Goal: Task Accomplishment & Management: Complete application form

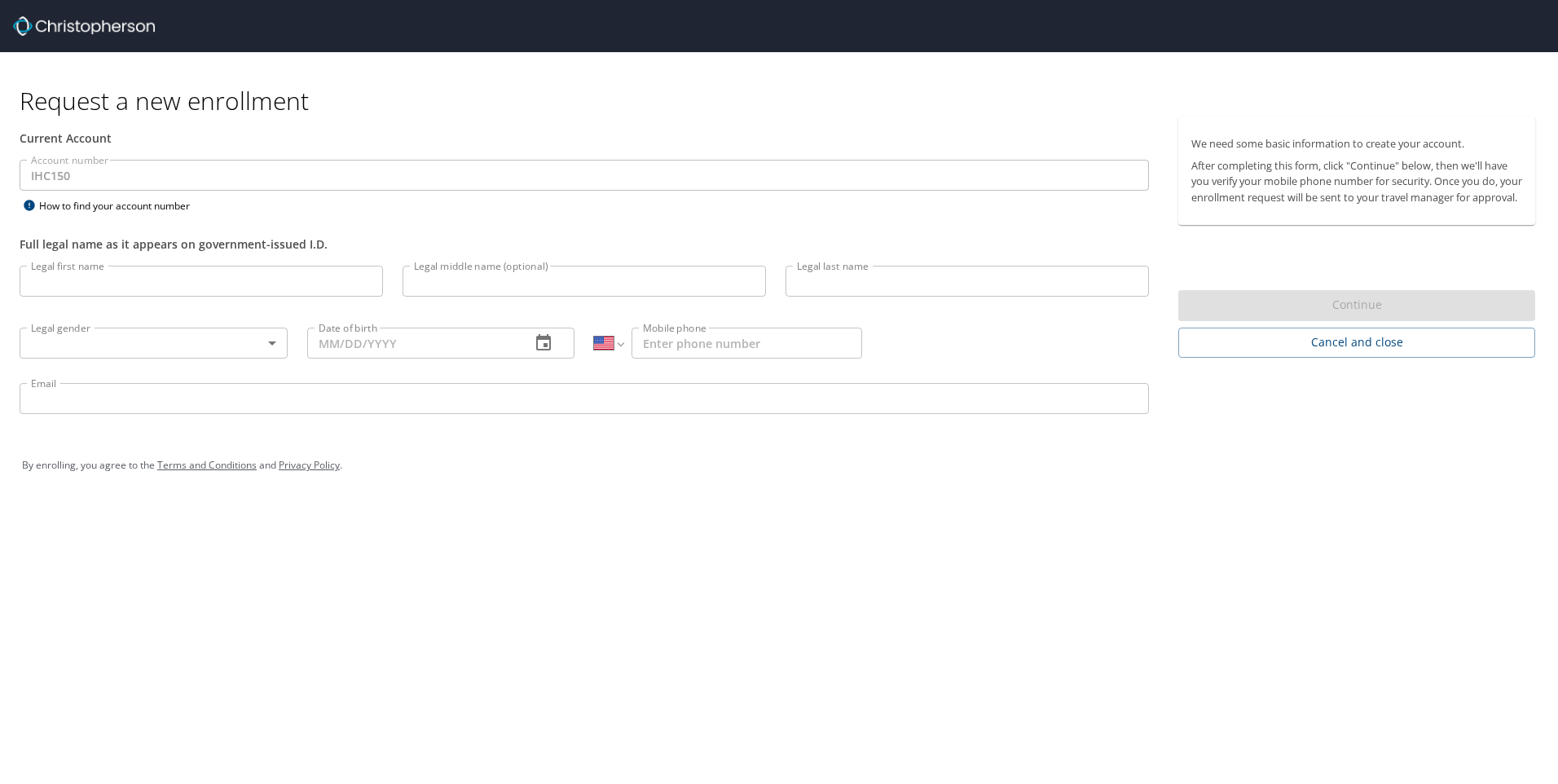
select select "US"
click at [174, 279] on input "Legal first name" at bounding box center [201, 281] width 363 height 31
type input "Frank"
type input "Kaszuba"
type input "1 (321) 537-5726"
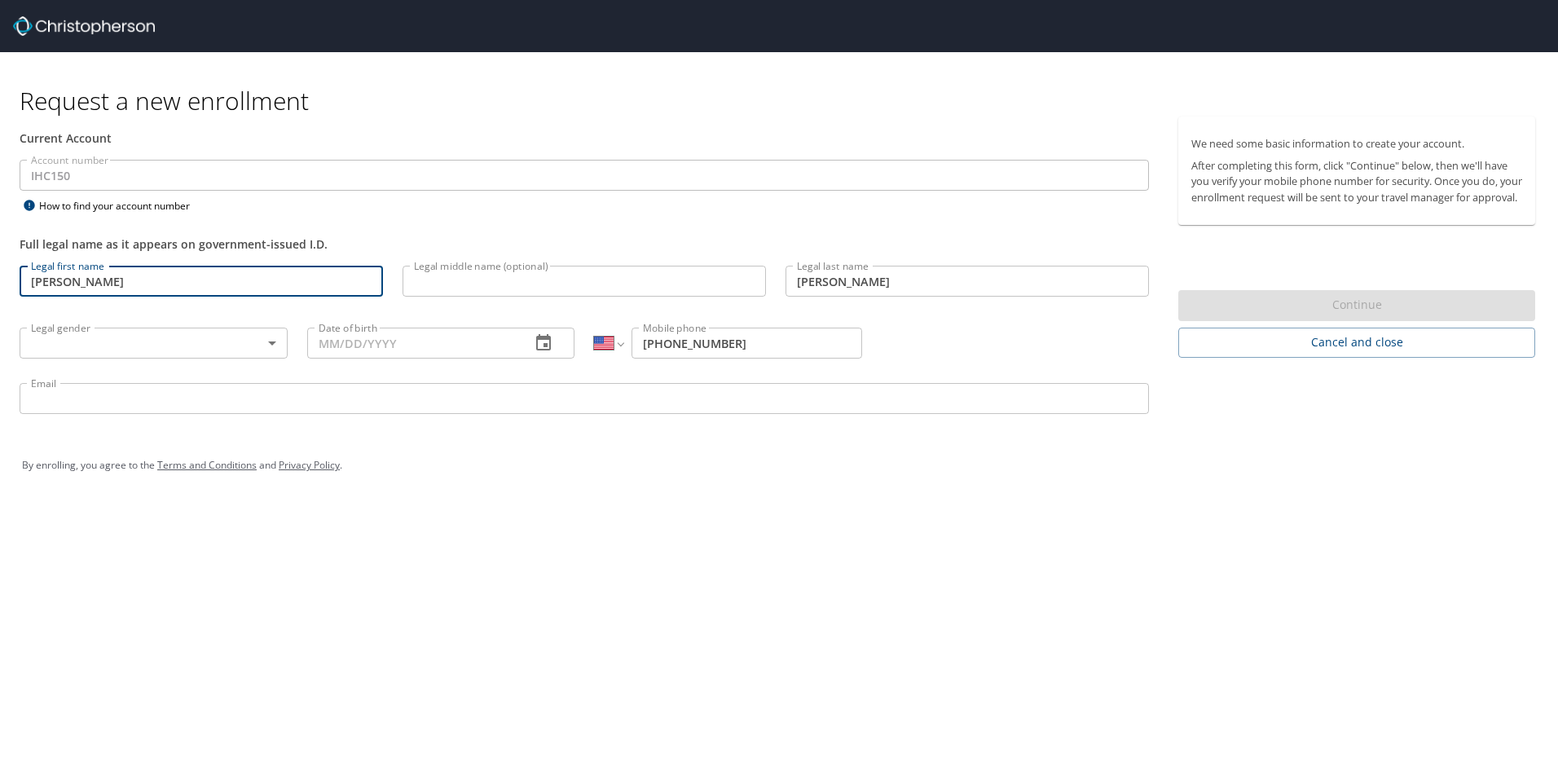
click at [264, 343] on body "Request a new enrollment Current Account Account number IHC150 Account number H…" at bounding box center [779, 392] width 1558 height 784
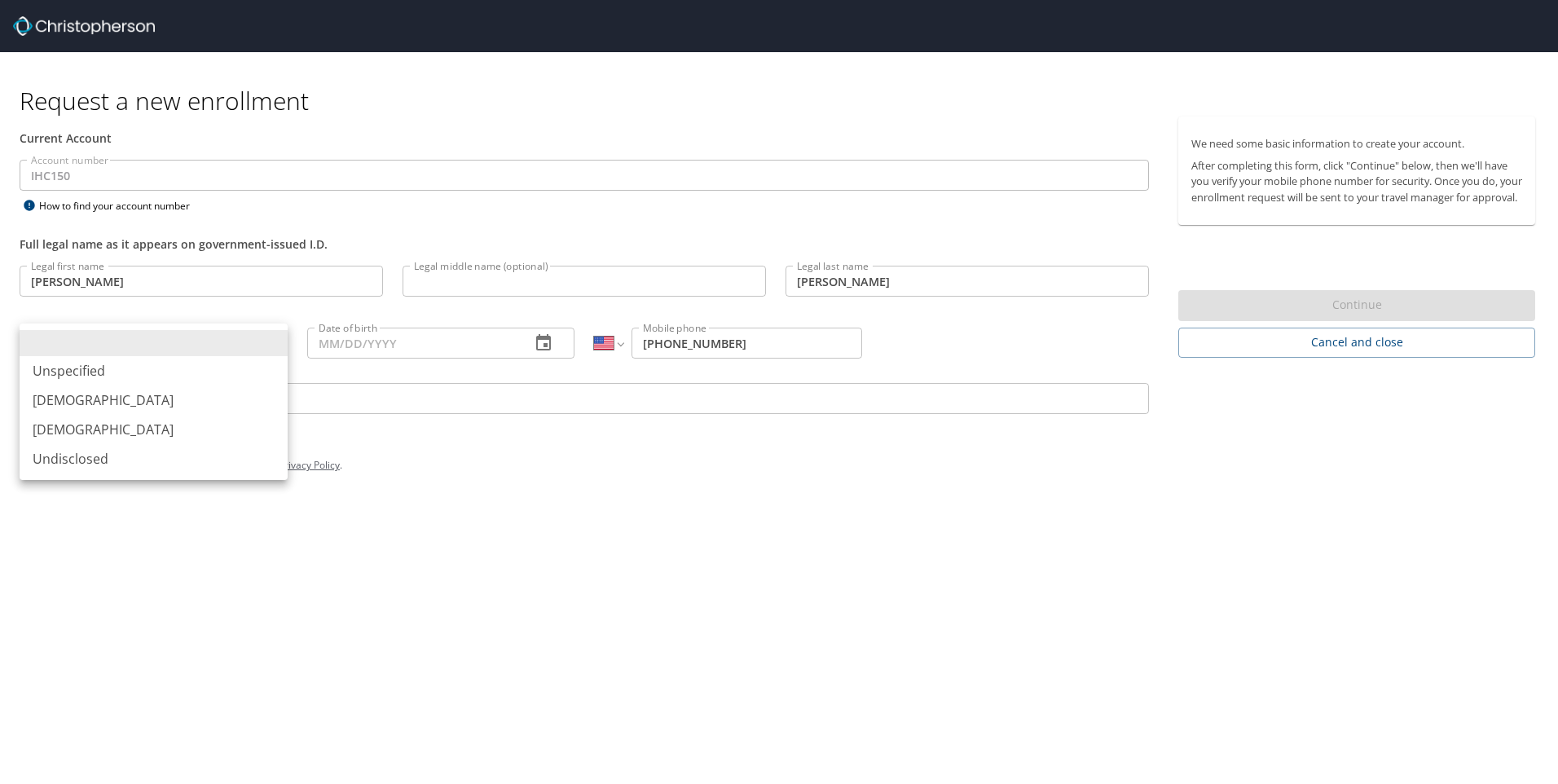
click at [559, 581] on div at bounding box center [779, 392] width 1558 height 784
click at [276, 343] on body "Request a new enrollment Current Account Account number IHC150 Account number H…" at bounding box center [779, 392] width 1558 height 784
click at [89, 399] on li "Male" at bounding box center [153, 400] width 268 height 29
type input "Male"
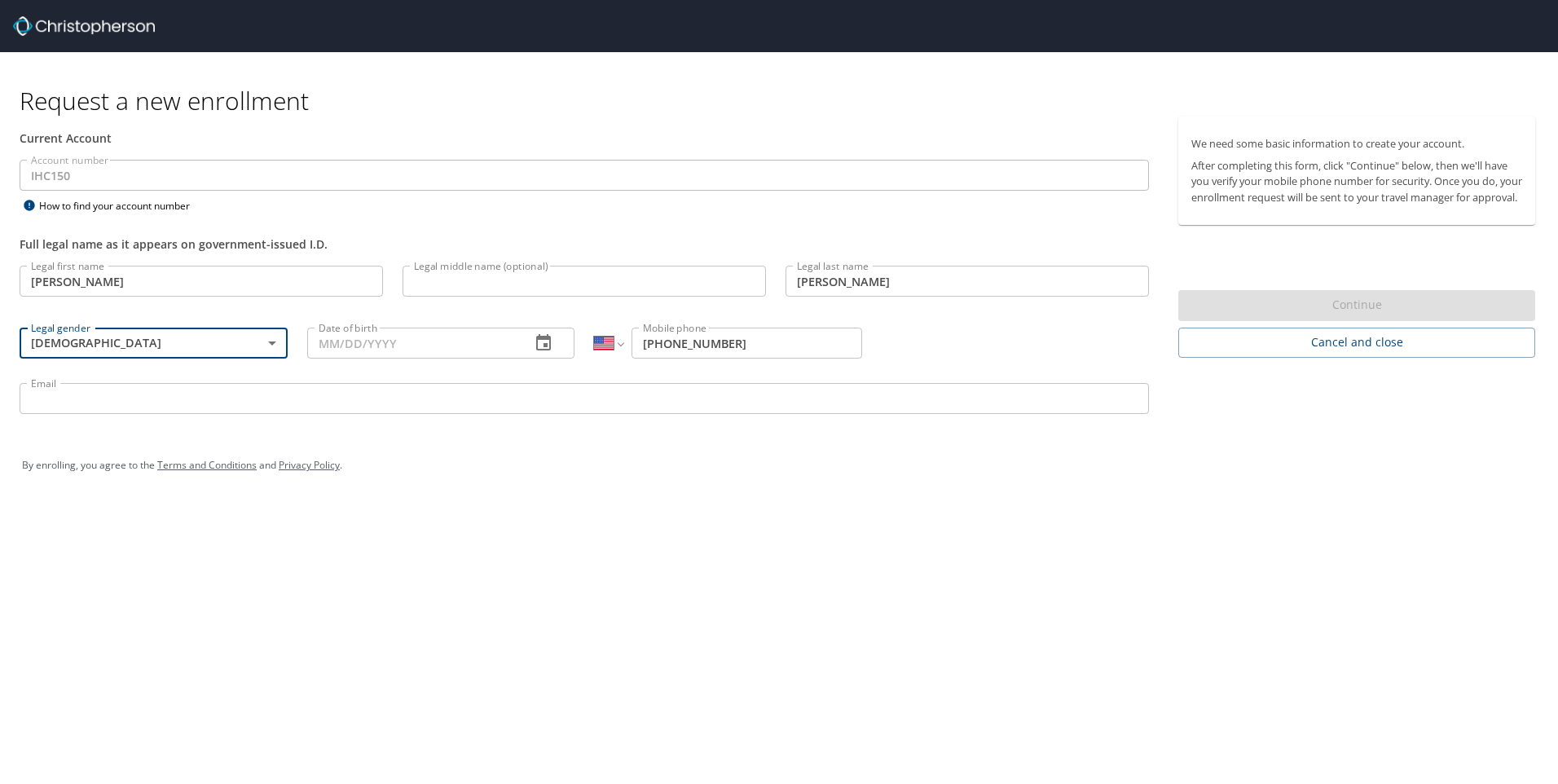
click at [376, 350] on input "Date of birth" at bounding box center [412, 342] width 211 height 31
type input "12/30/1963"
click at [492, 282] on input "Legal middle name (optional)" at bounding box center [584, 281] width 363 height 31
click at [743, 513] on div "Request a new enrollment Current Account Account number IHC150 Account number H…" at bounding box center [779, 392] width 1558 height 784
click at [63, 404] on input "Email" at bounding box center [584, 398] width 1130 height 31
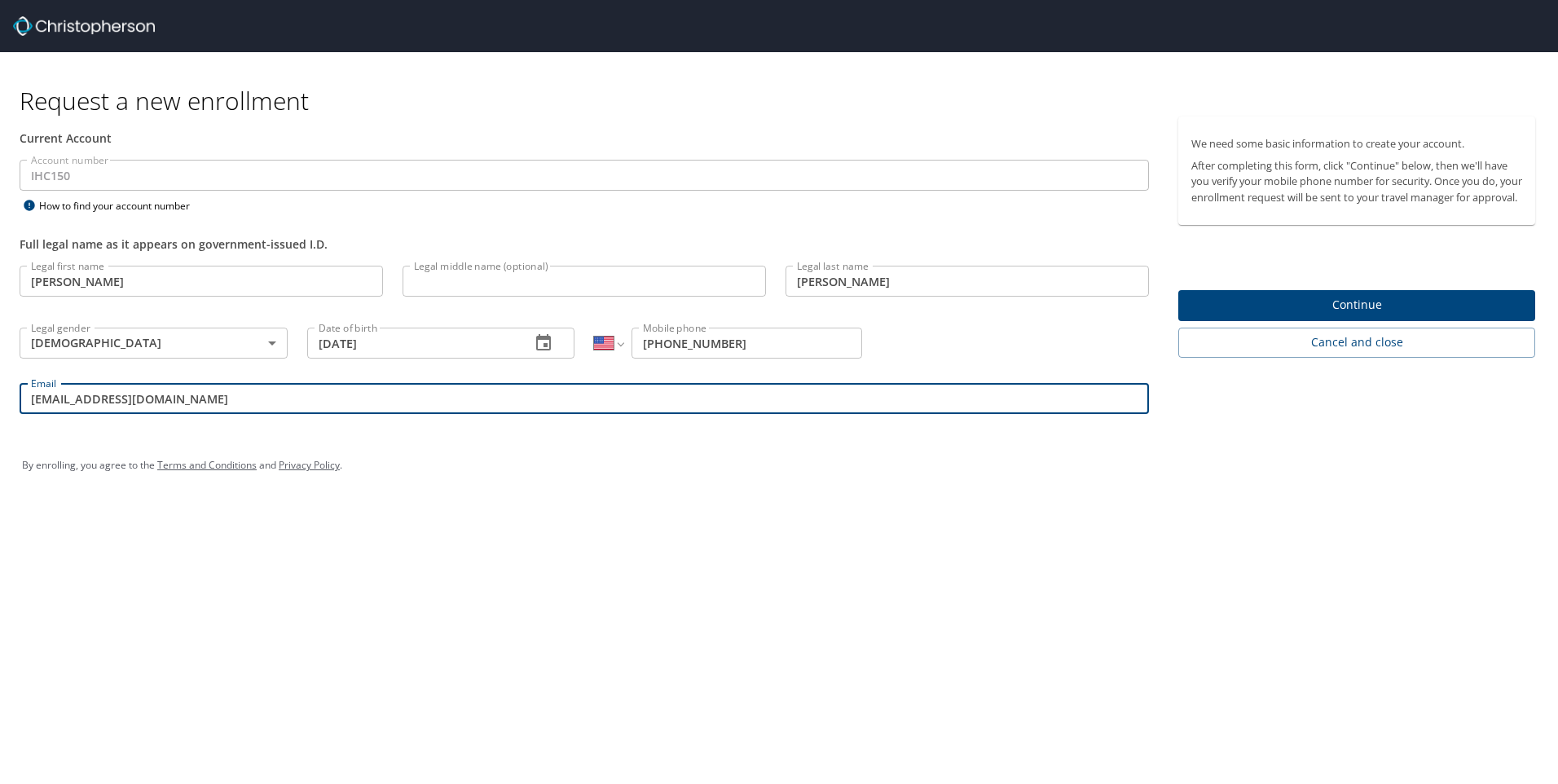
click at [565, 492] on div "By enrolling, you agree to the Terms and Conditions and Privacy Policy ." at bounding box center [779, 465] width 1538 height 73
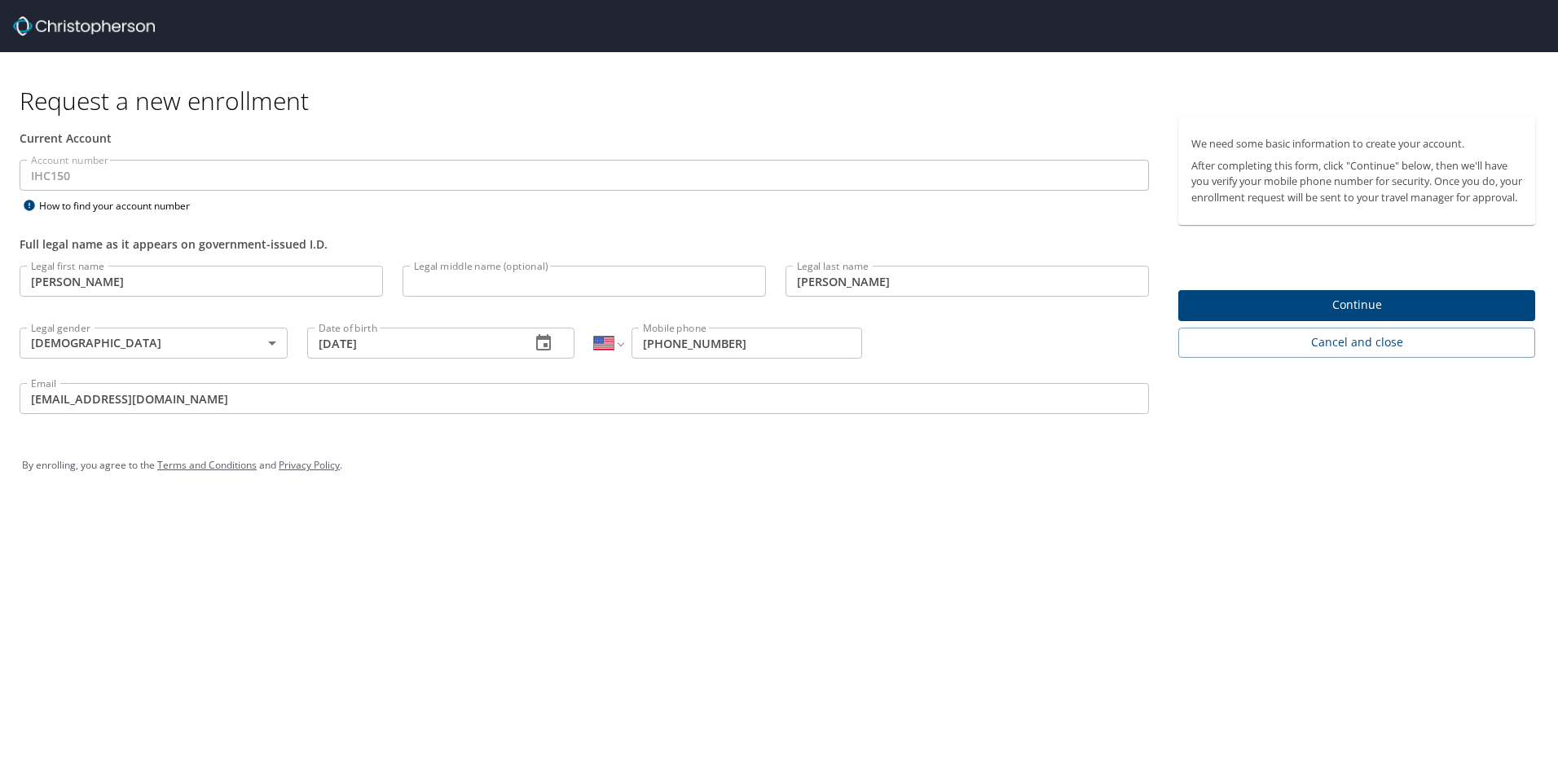
click at [339, 403] on input "fkasz99@gmail.com" at bounding box center [584, 398] width 1130 height 31
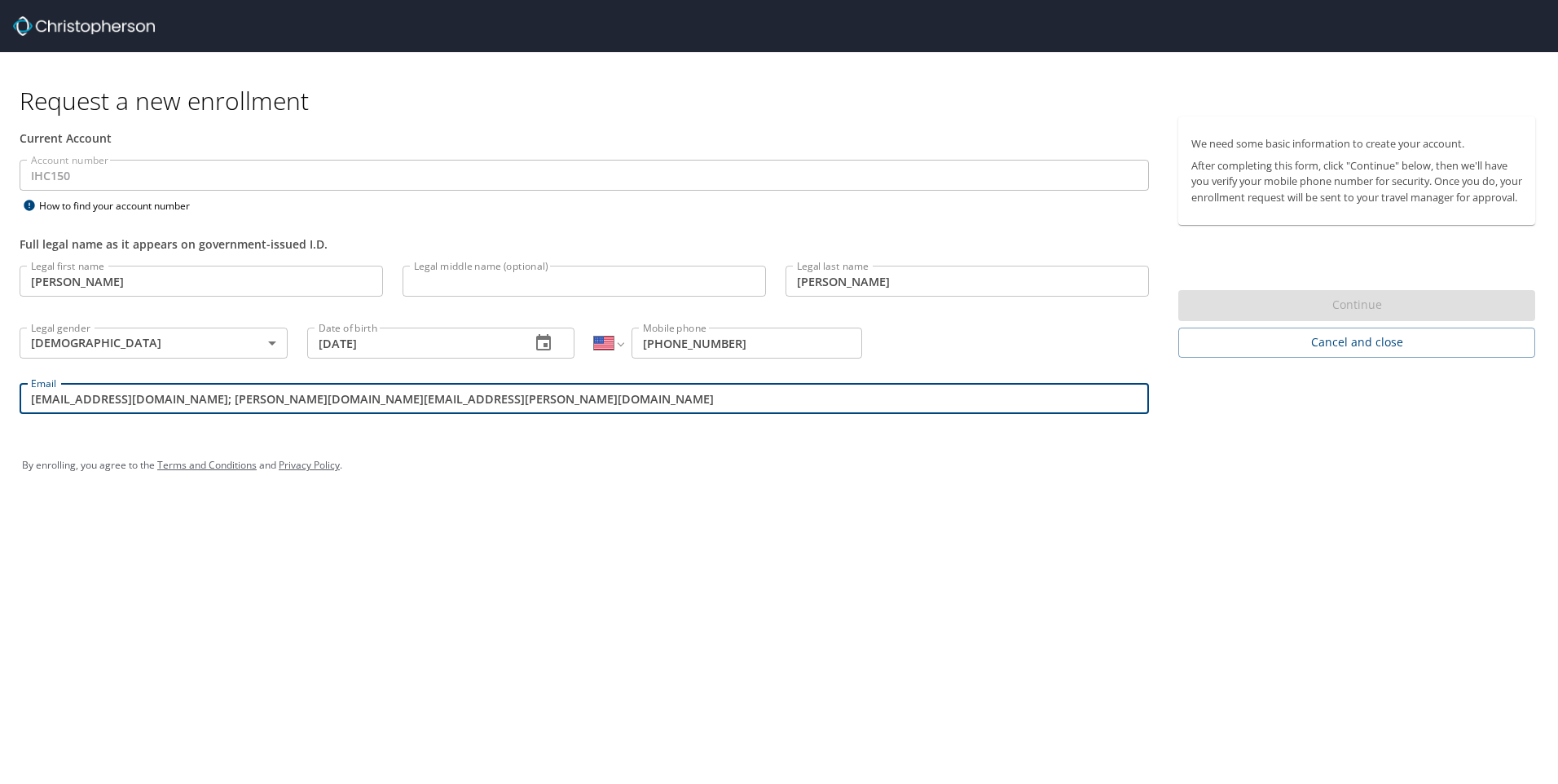
click at [379, 397] on input "fkasz99@gmail.com; frank.kaszuba@imail.org" at bounding box center [584, 398] width 1130 height 31
drag, startPoint x: 323, startPoint y: 397, endPoint x: 139, endPoint y: 415, distance: 184.9
click at [139, 415] on div "Email fkasz99@gmail.com; frank.kaszuba@imail.org Email" at bounding box center [584, 400] width 1149 height 55
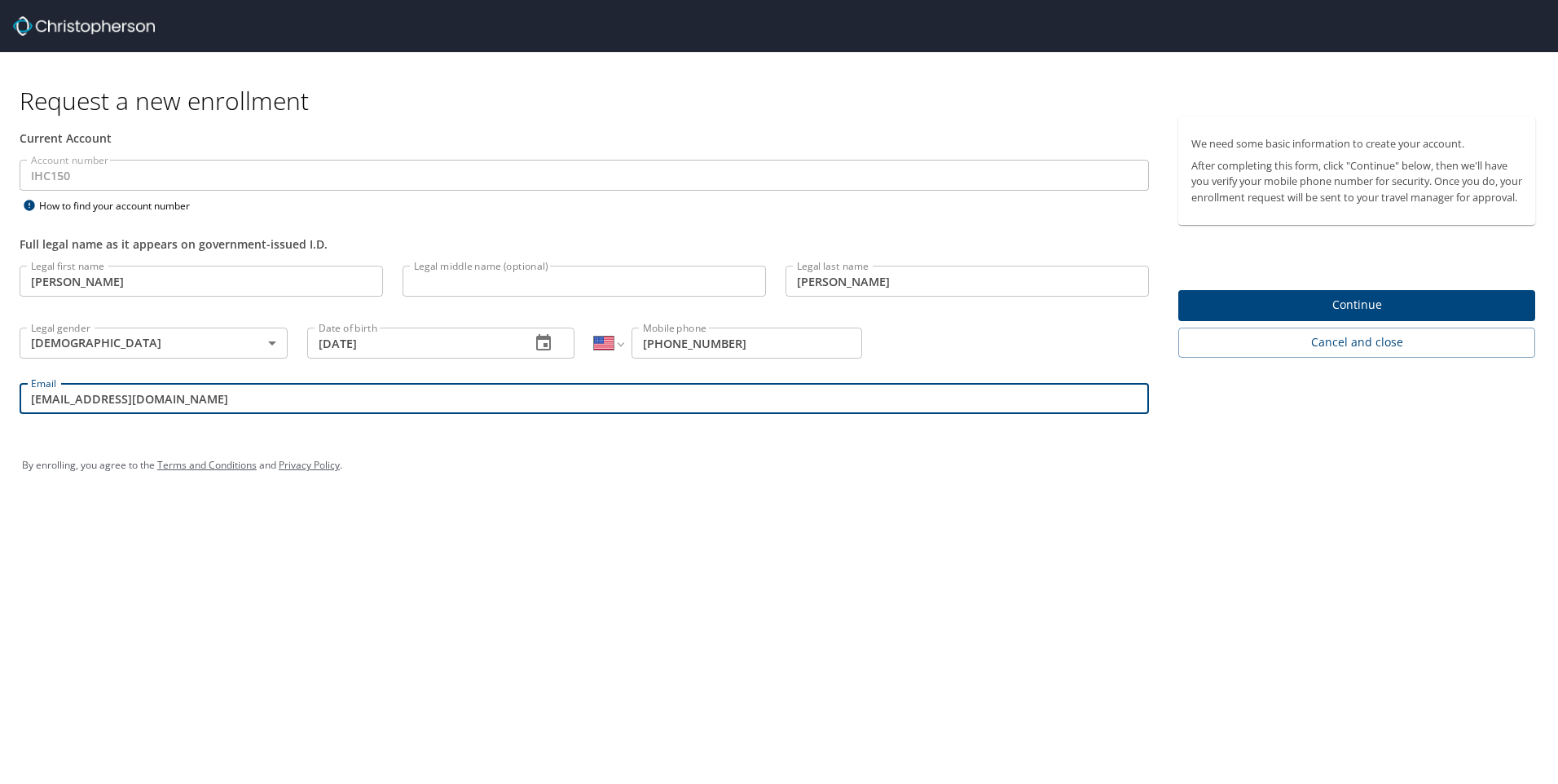
type input "fkasz99@gmail.com"
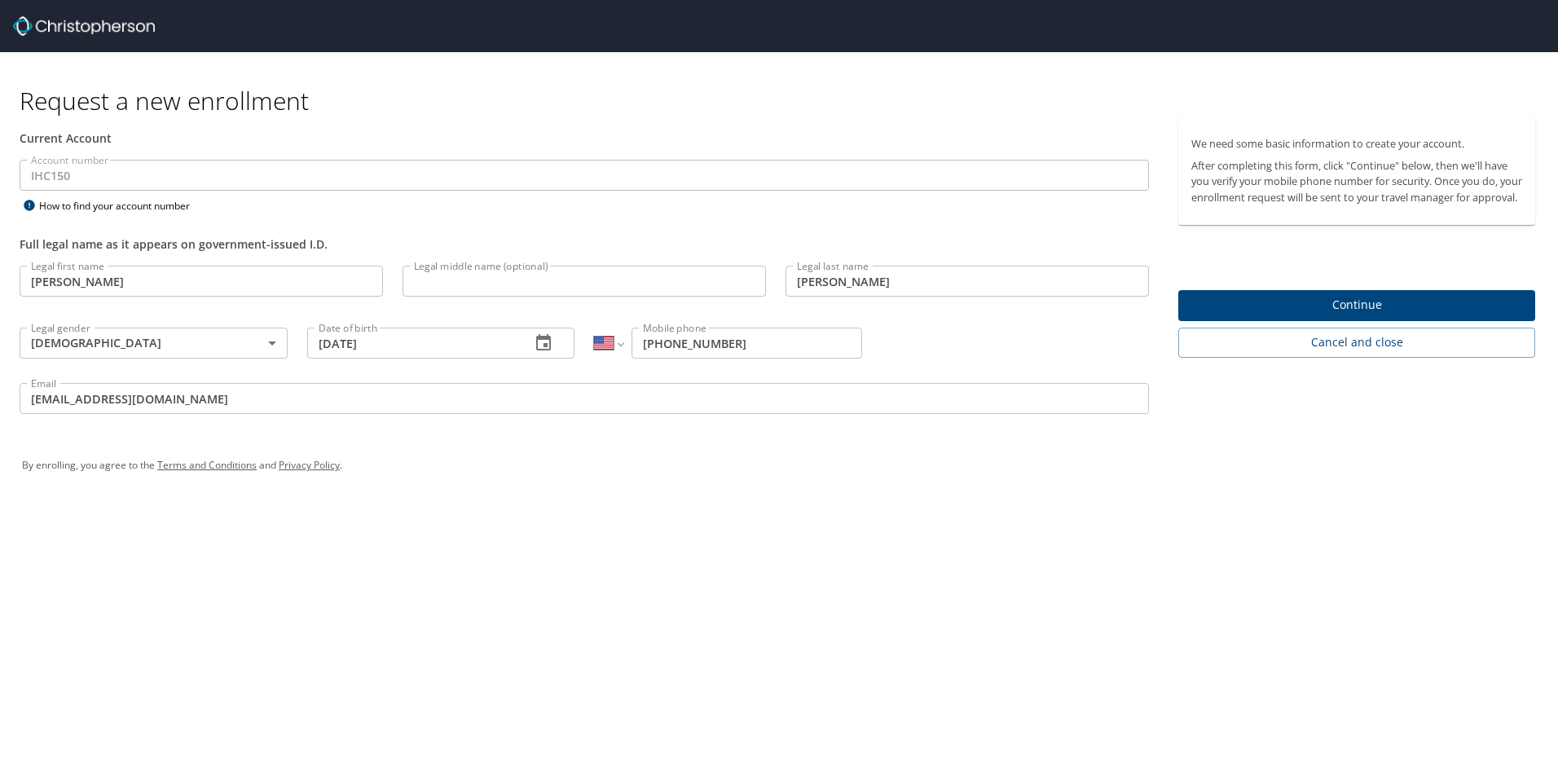
click at [737, 566] on div "Request a new enrollment Current Account Account number IHC150 Account number H…" at bounding box center [779, 392] width 1558 height 784
click at [1376, 315] on span "Continue" at bounding box center [1356, 305] width 331 height 21
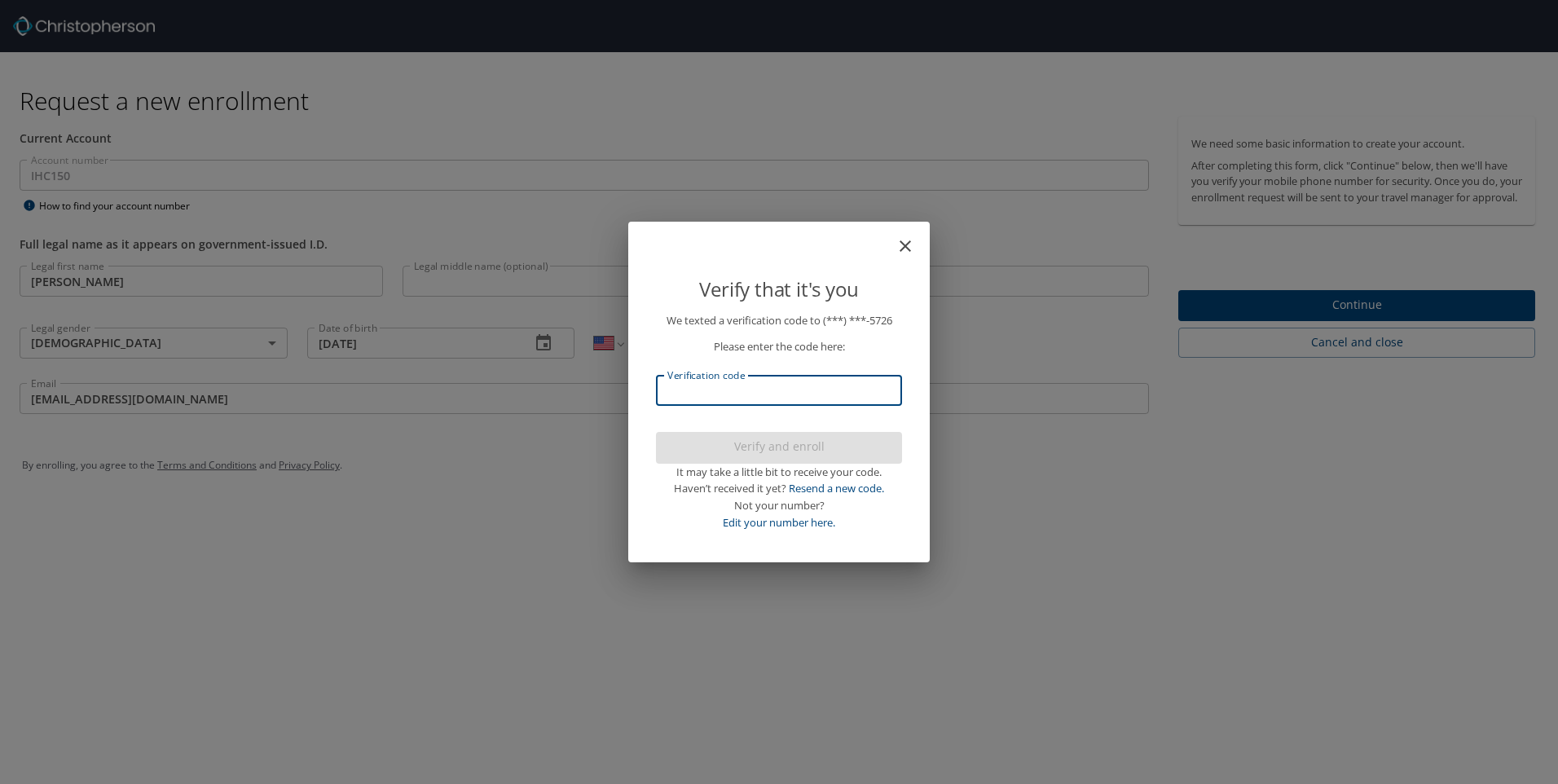
click at [680, 383] on input "Verification code" at bounding box center [779, 390] width 246 height 31
type input "689360"
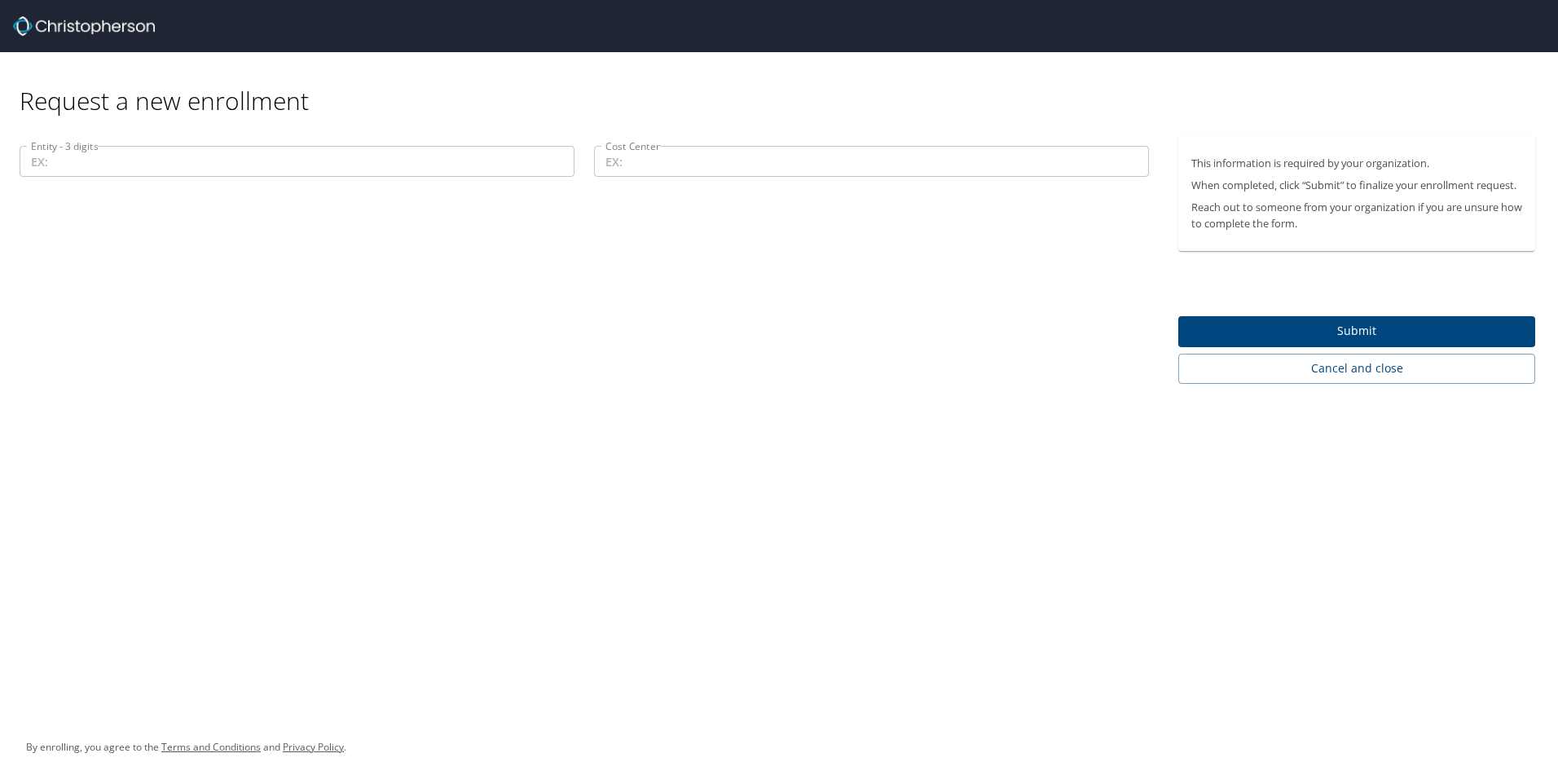
click at [230, 161] on input "Entity - 3 digits" at bounding box center [297, 161] width 555 height 31
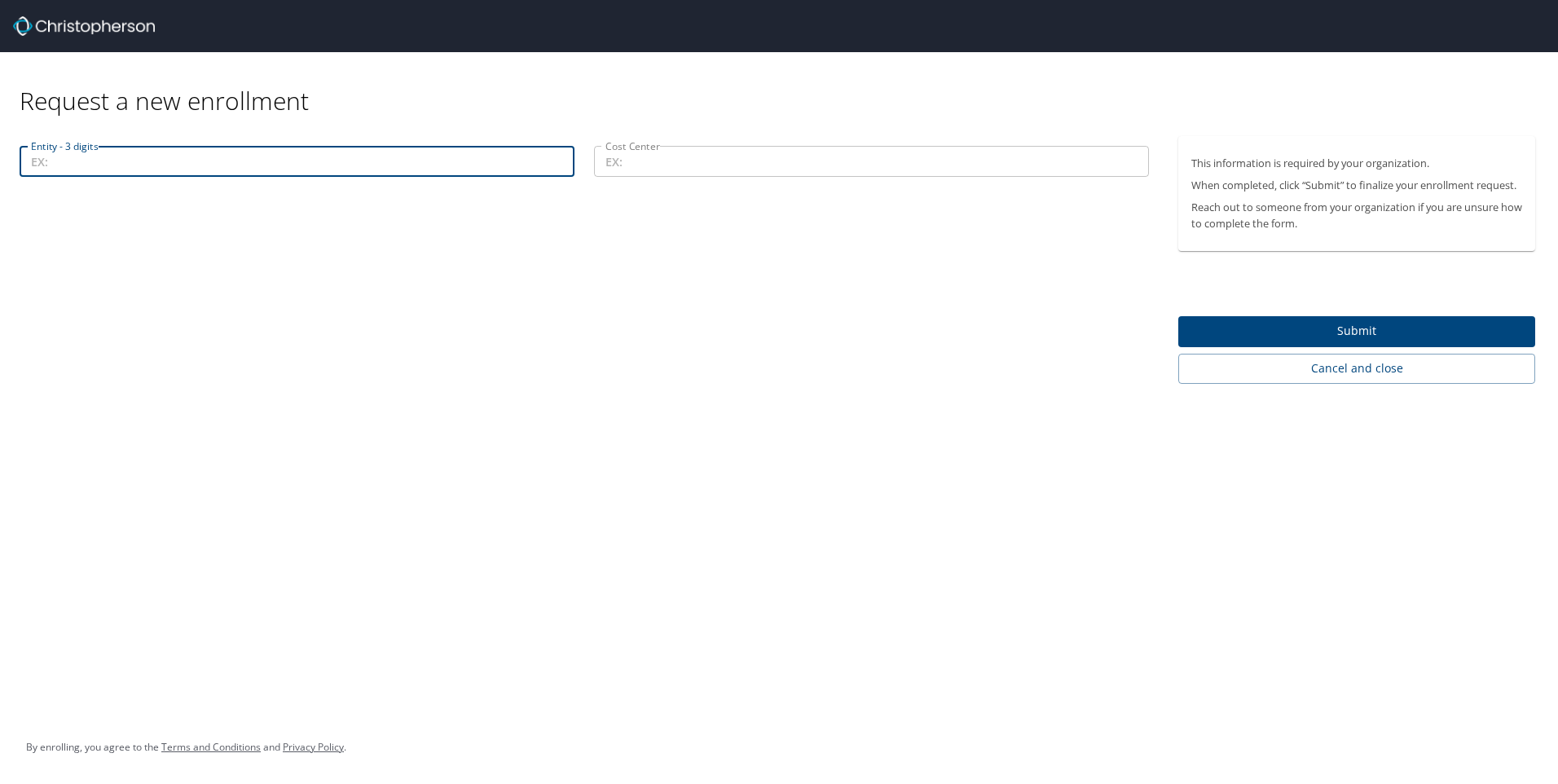
click at [422, 164] on input "Entity - 3 digits" at bounding box center [297, 161] width 555 height 31
type input "00307"
click at [760, 169] on input "Cost Center" at bounding box center [872, 161] width 555 height 31
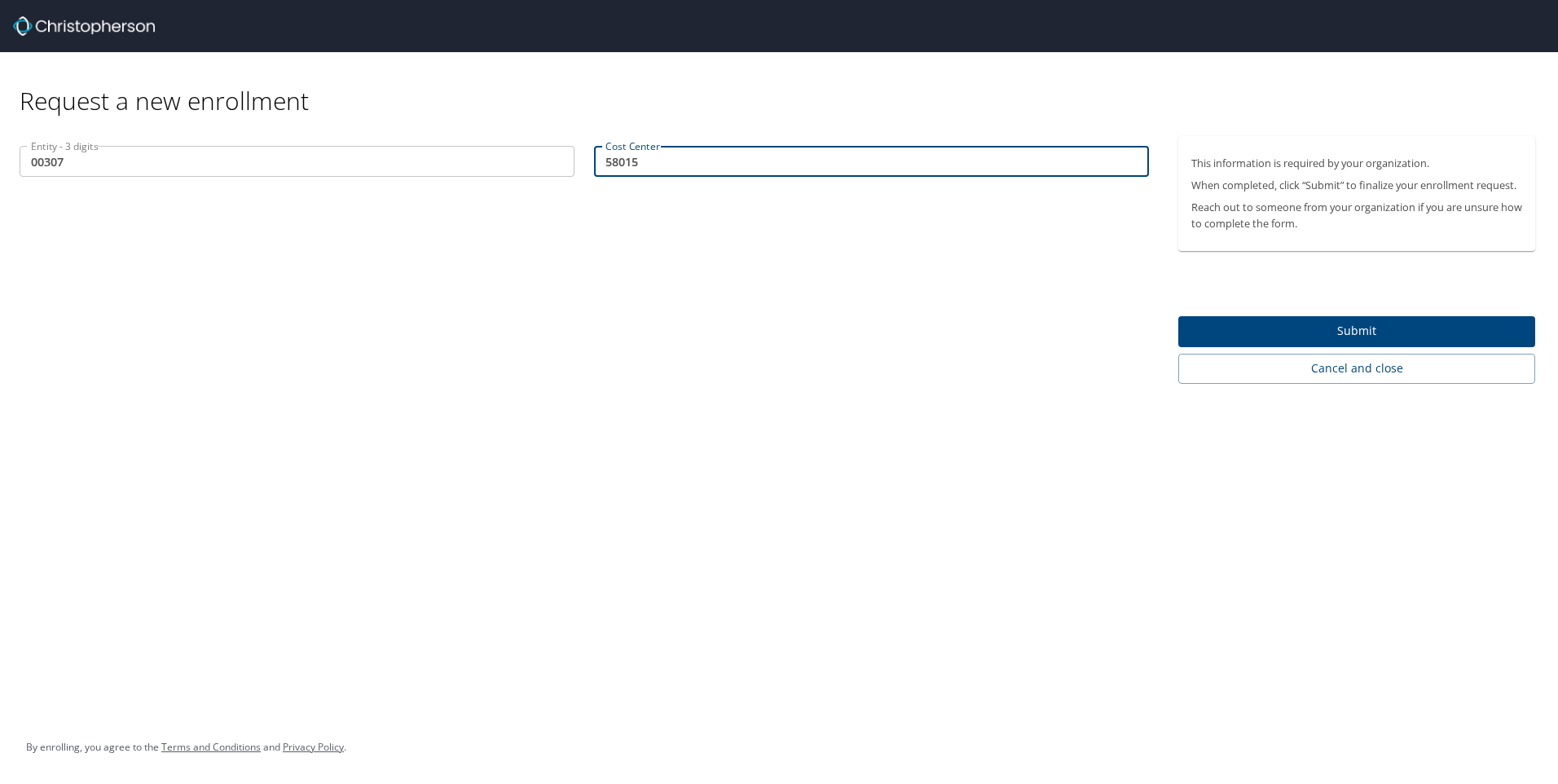
type input "58015"
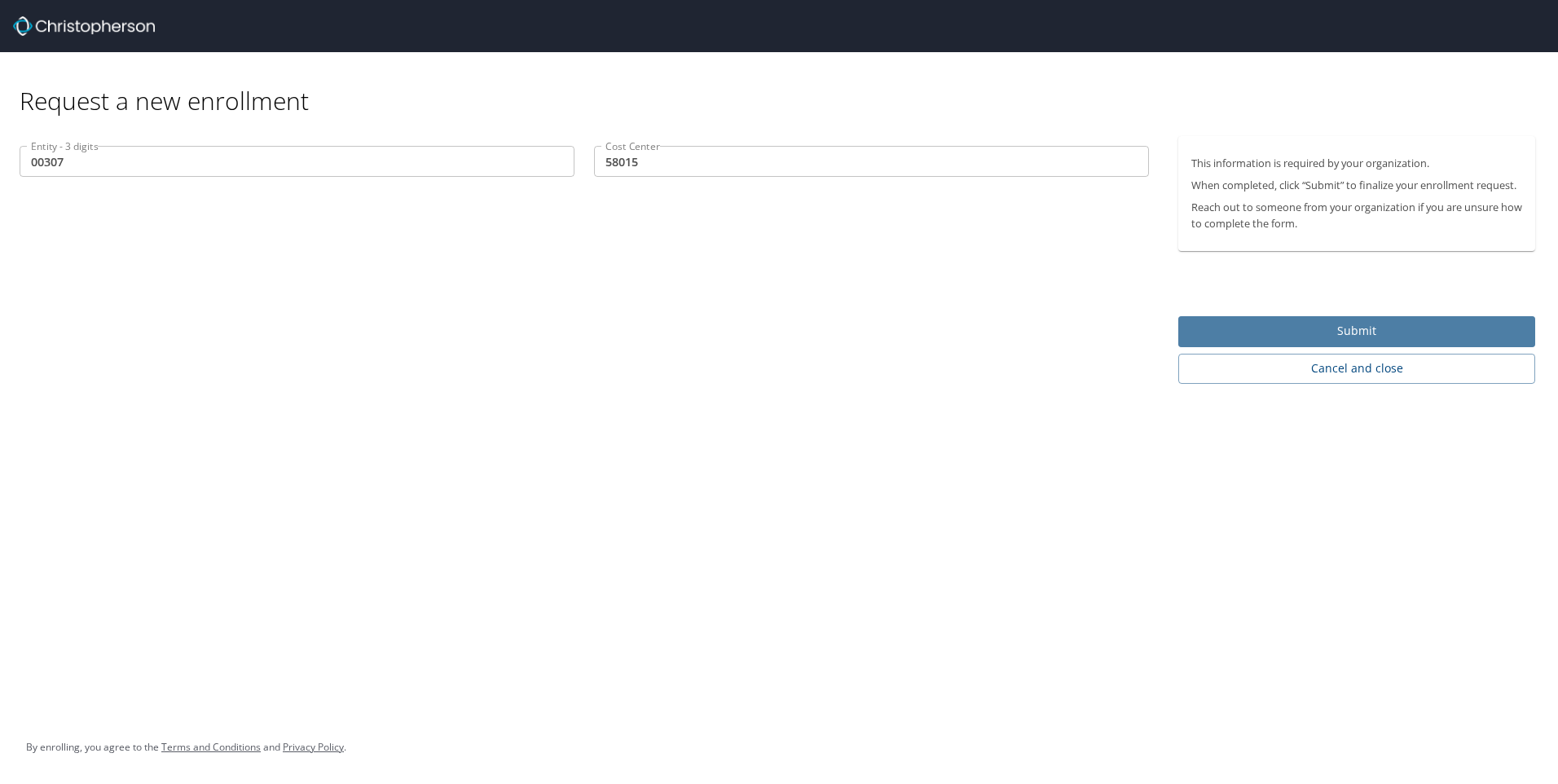
click at [1347, 328] on span "Submit" at bounding box center [1356, 331] width 331 height 21
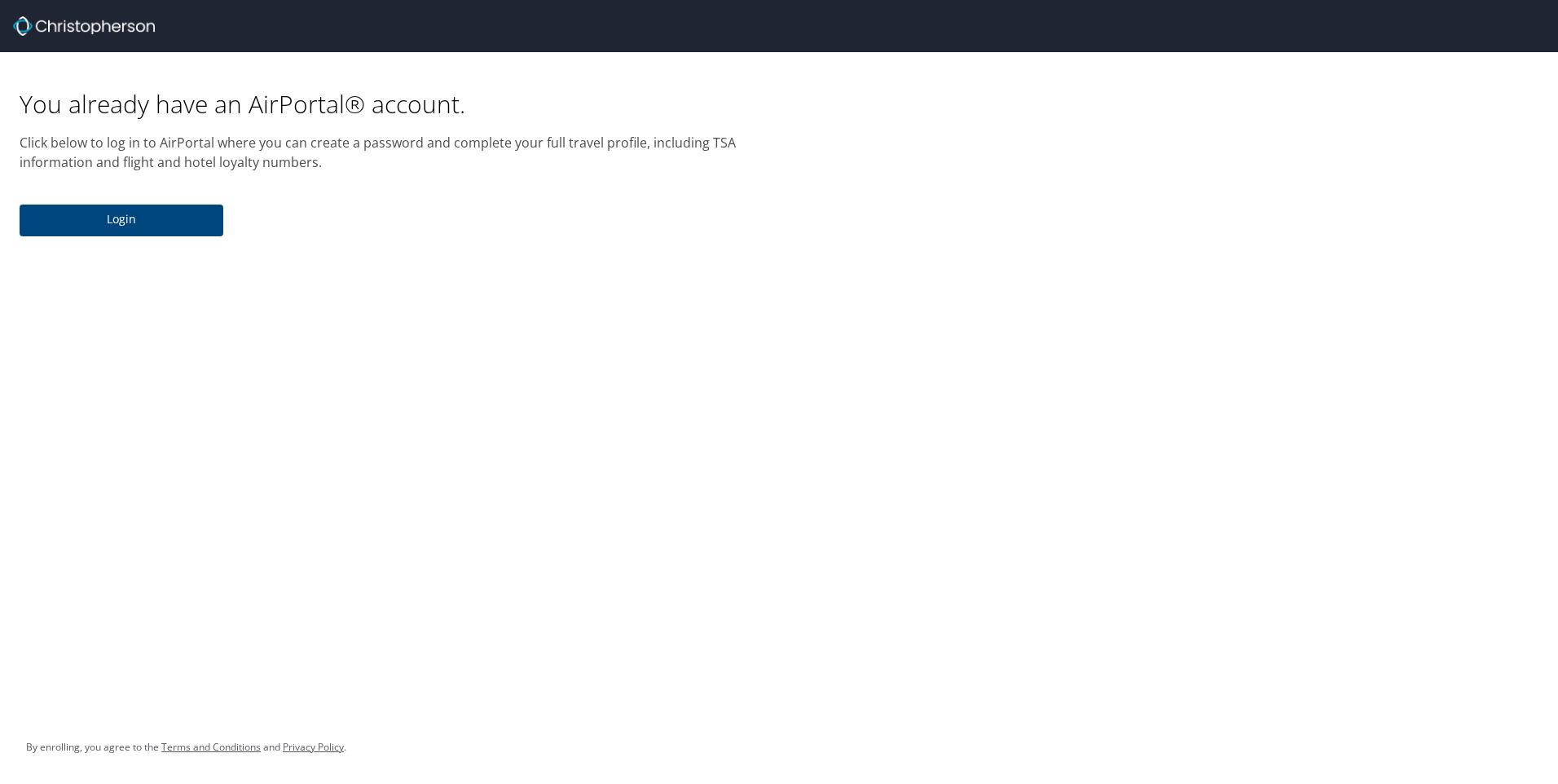
click at [128, 217] on span "Login" at bounding box center [121, 219] width 178 height 21
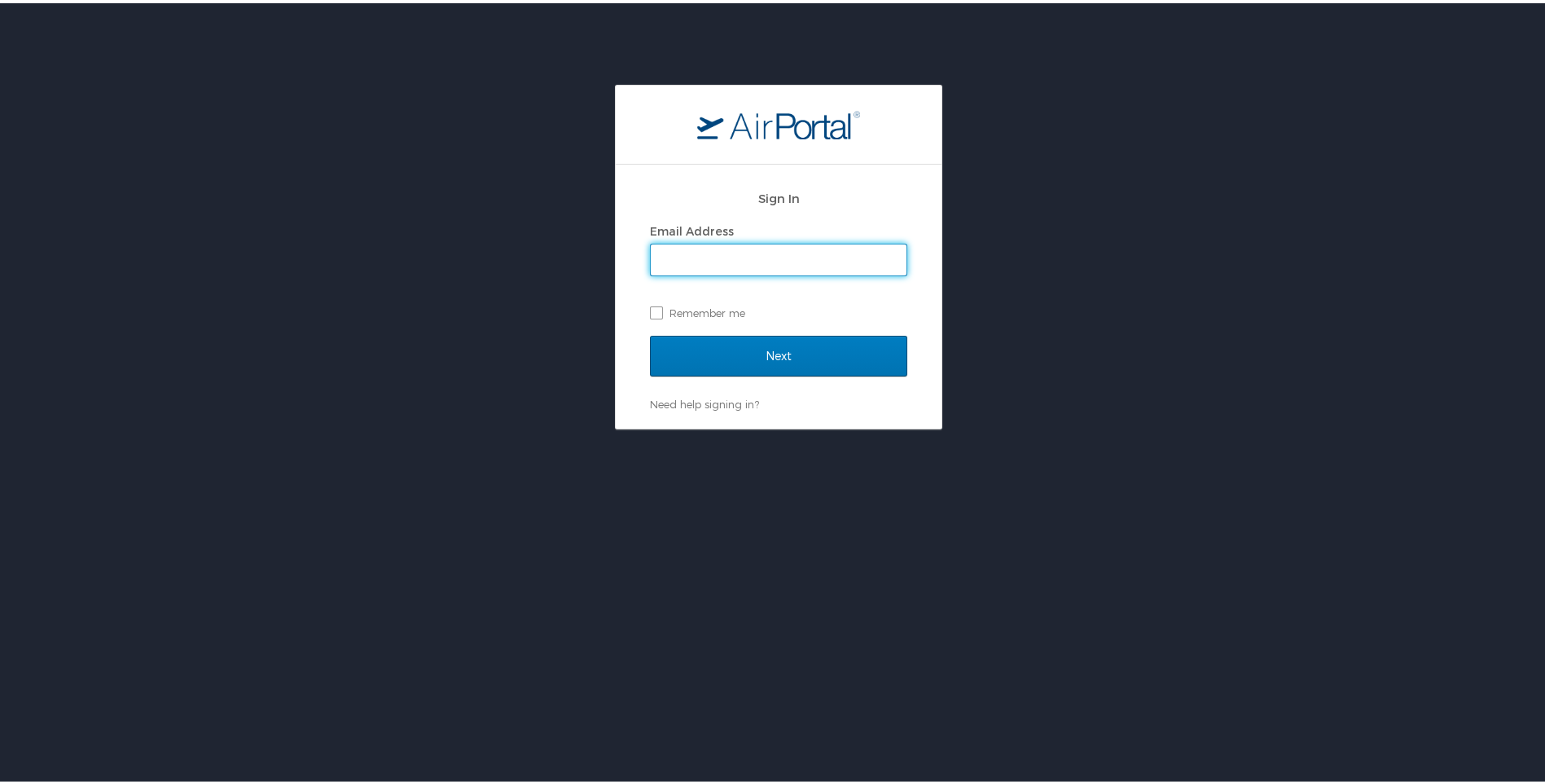
click at [731, 258] on input "Email Address" at bounding box center [779, 256] width 256 height 31
type input "[PERSON_NAME][EMAIL_ADDRESS][PERSON_NAME][DOMAIN_NAME]"
click at [650, 311] on label "Remember me" at bounding box center [779, 309] width 258 height 24
click at [650, 311] on input "Remember me" at bounding box center [656, 309] width 11 height 11
checkbox input "true"
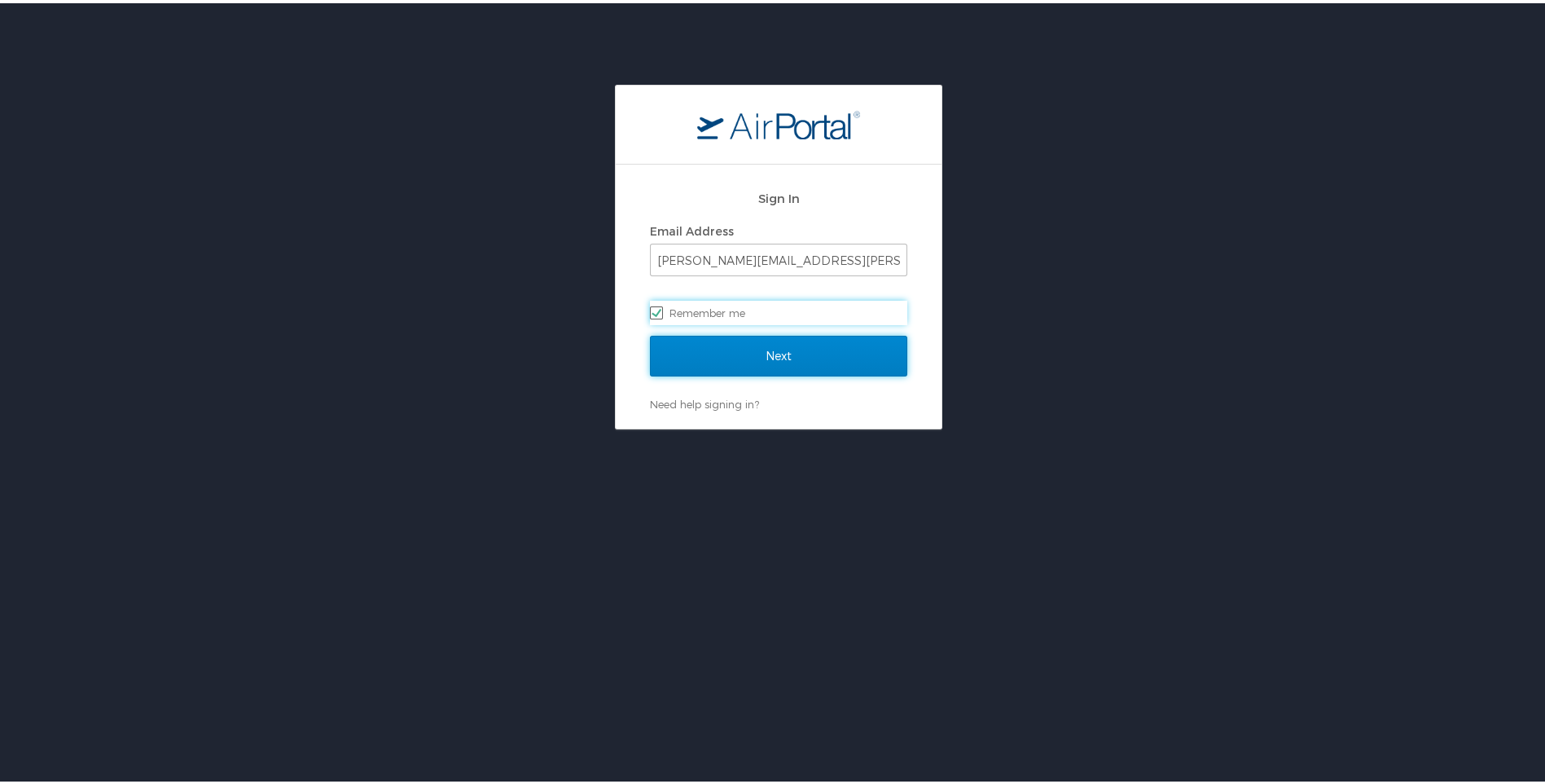
click at [724, 346] on input "Next" at bounding box center [779, 353] width 258 height 41
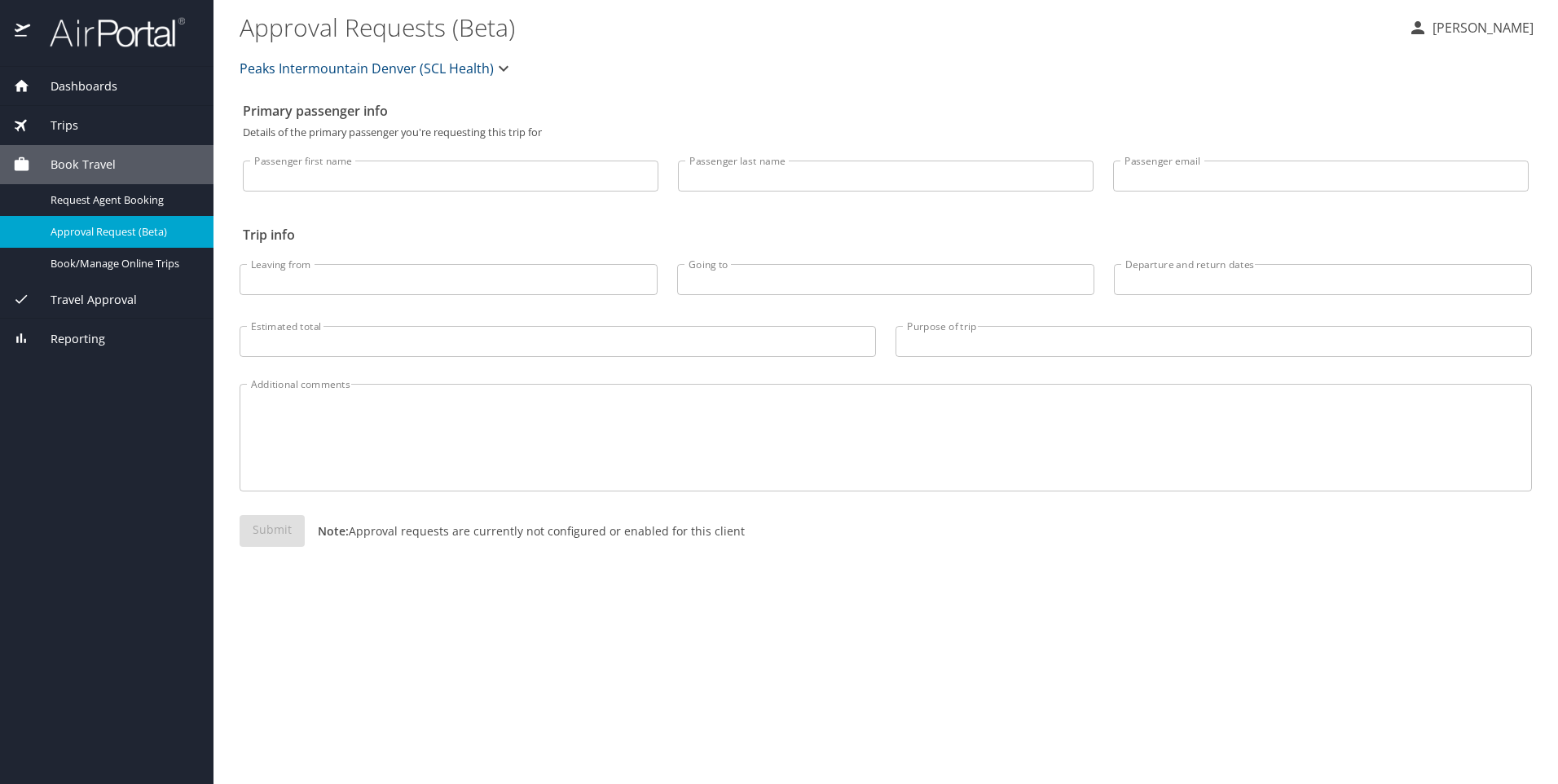
click at [95, 160] on span "Book Travel" at bounding box center [73, 164] width 86 height 18
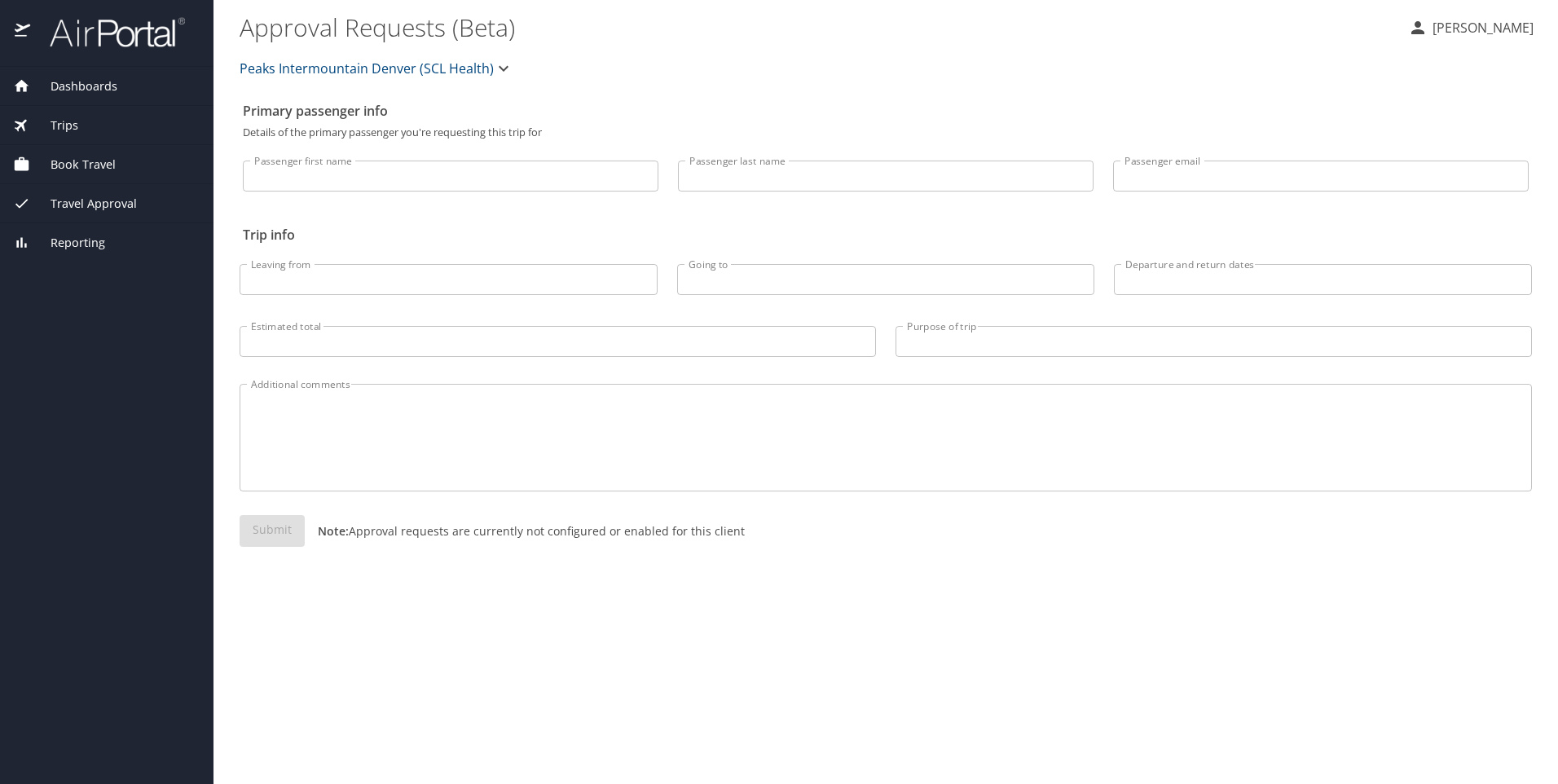
click at [95, 160] on span "Book Travel" at bounding box center [73, 164] width 86 height 18
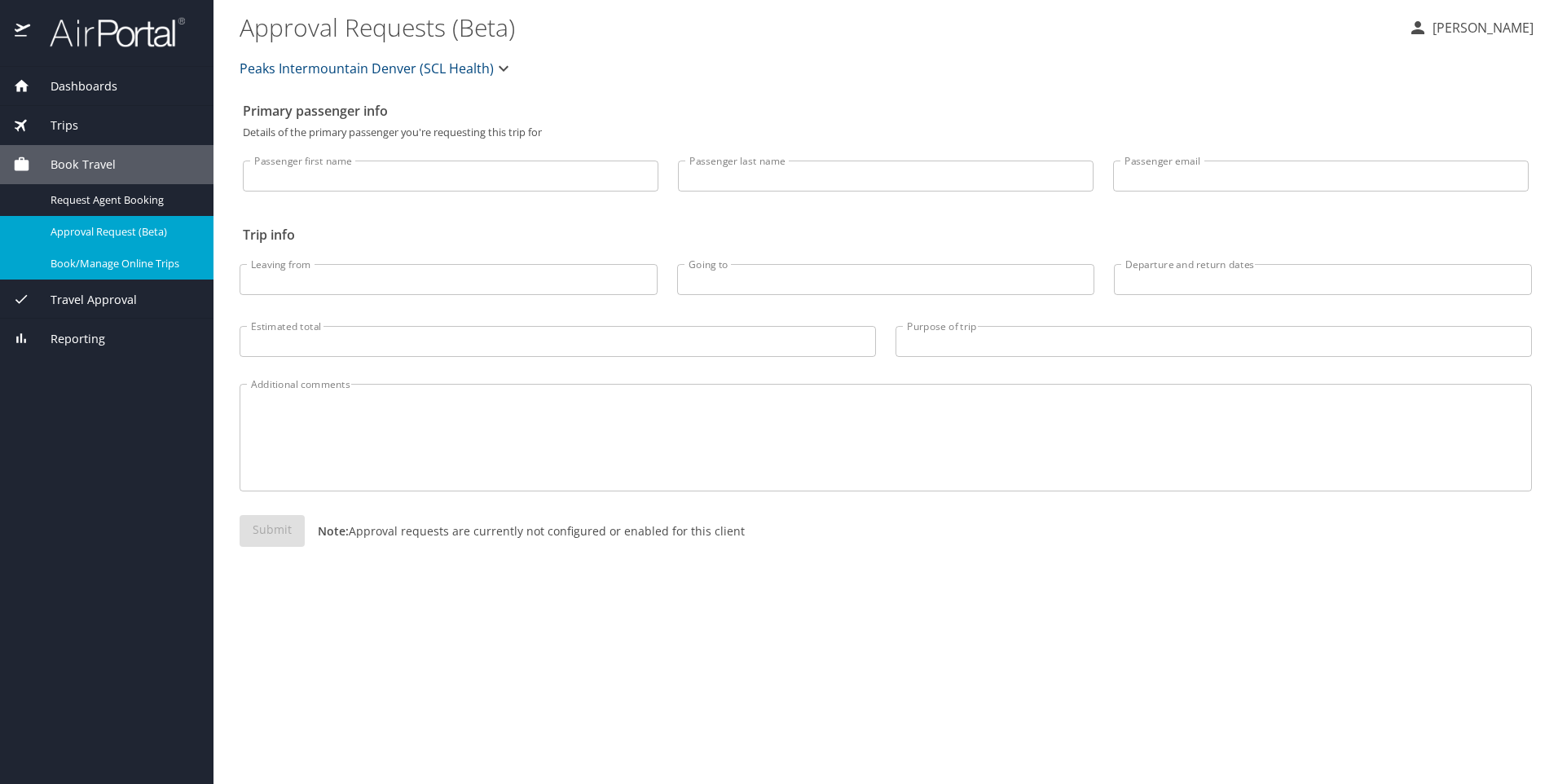
click at [120, 267] on span "Book/Manage Online Trips" at bounding box center [122, 263] width 144 height 15
click at [1458, 24] on p "Frank Kaszuba" at bounding box center [1480, 28] width 106 height 20
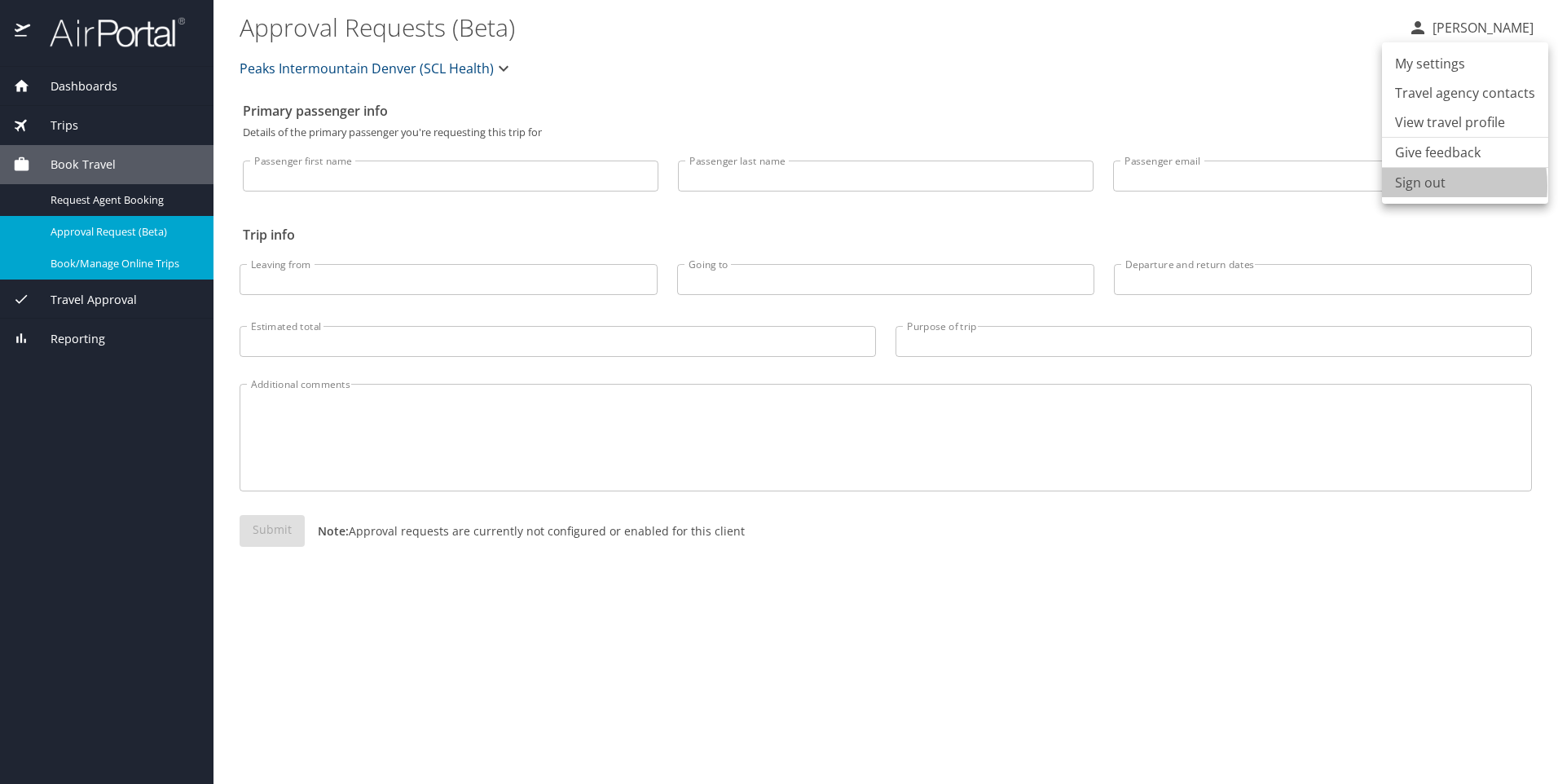
drag, startPoint x: 1415, startPoint y: 186, endPoint x: 1403, endPoint y: 178, distance: 14.4
click at [1415, 186] on li "Sign out" at bounding box center [1465, 182] width 166 height 29
